Goal: Find specific page/section: Find specific page/section

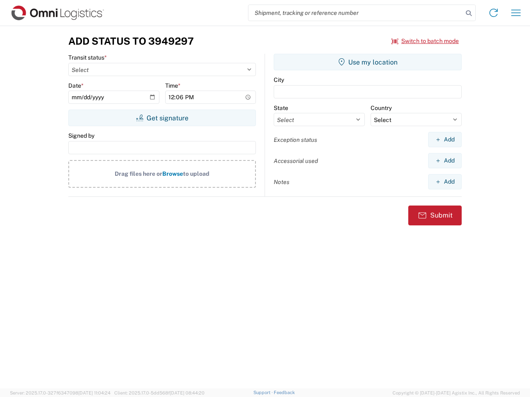
click at [355, 13] on input "search" at bounding box center [355, 13] width 214 height 16
click at [468, 13] on icon at bounding box center [469, 13] width 12 height 12
click at [493, 13] on icon at bounding box center [493, 12] width 13 height 13
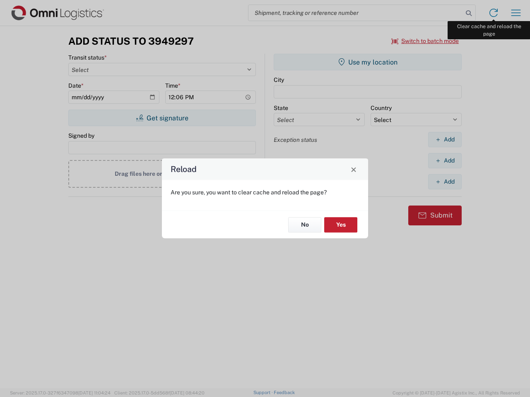
click at [516, 13] on div "Reload Are you sure, you want to clear cache and reload the page? No Yes" at bounding box center [265, 198] width 530 height 397
click at [425, 41] on div "Reload Are you sure, you want to clear cache and reload the page? No Yes" at bounding box center [265, 198] width 530 height 397
click at [162, 118] on div "Reload Are you sure, you want to clear cache and reload the page? No Yes" at bounding box center [265, 198] width 530 height 397
click at [367, 62] on div "Reload Are you sure, you want to clear cache and reload the page? No Yes" at bounding box center [265, 198] width 530 height 397
click at [444, 139] on div "Reload Are you sure, you want to clear cache and reload the page? No Yes" at bounding box center [265, 198] width 530 height 397
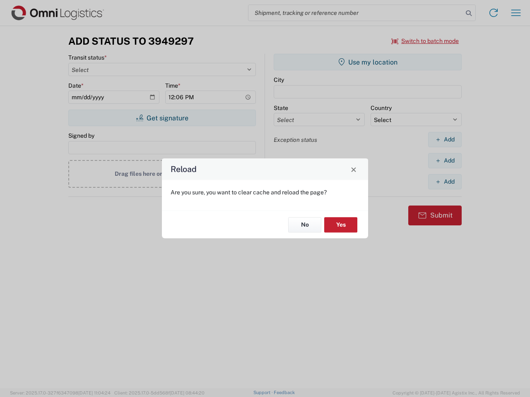
click at [444, 161] on div "Reload Are you sure, you want to clear cache and reload the page? No Yes" at bounding box center [265, 198] width 530 height 397
click at [444, 182] on div "Reload Are you sure, you want to clear cache and reload the page? No Yes" at bounding box center [265, 198] width 530 height 397
